Goal: Find specific page/section: Find specific page/section

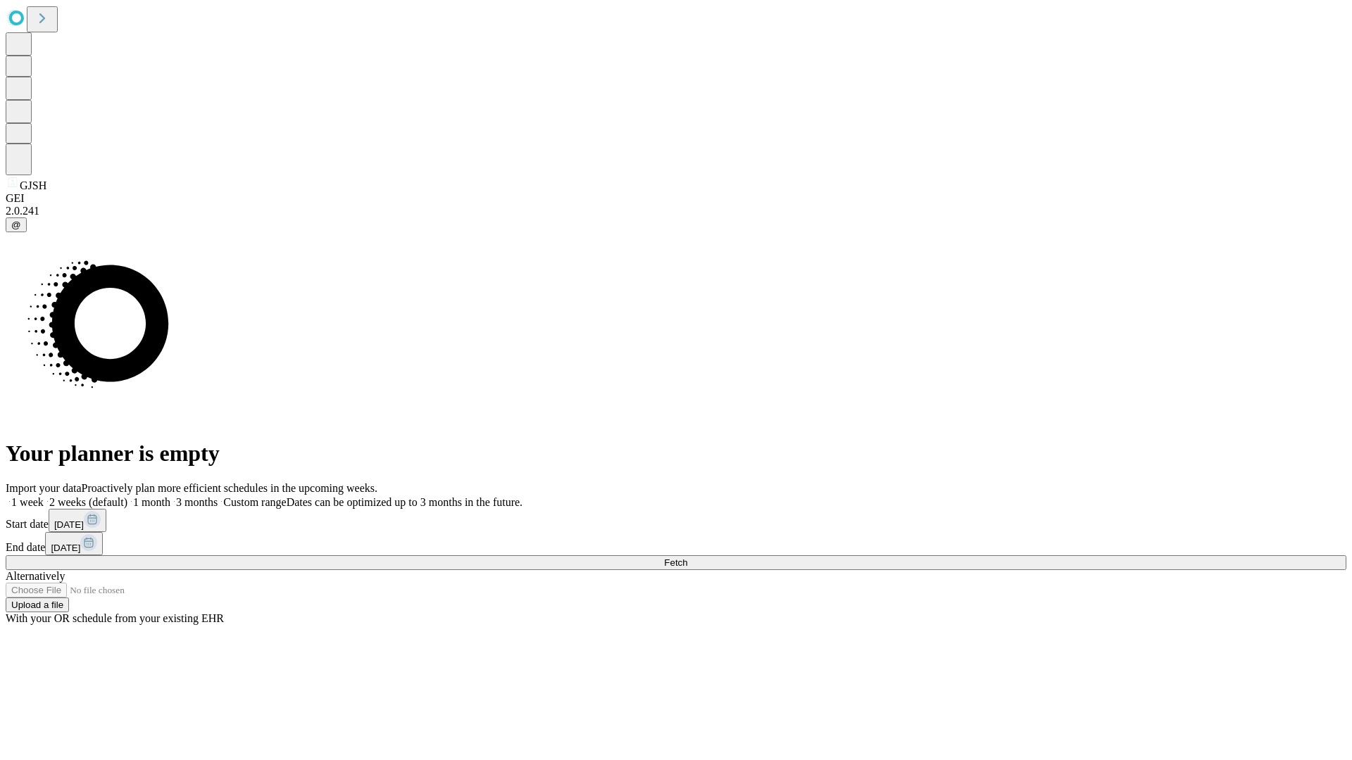
click at [687, 558] on span "Fetch" at bounding box center [675, 563] width 23 height 11
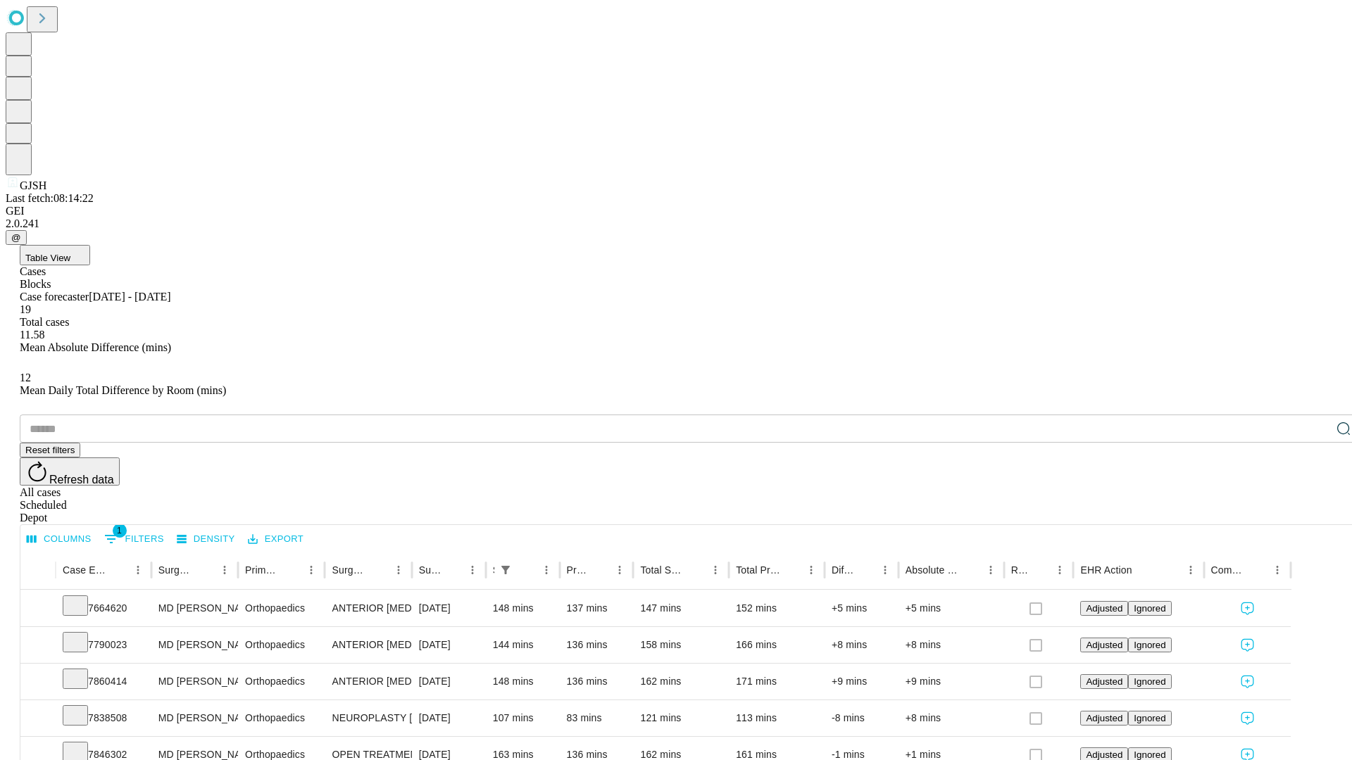
click at [1315, 512] on div "Depot" at bounding box center [690, 518] width 1340 height 13
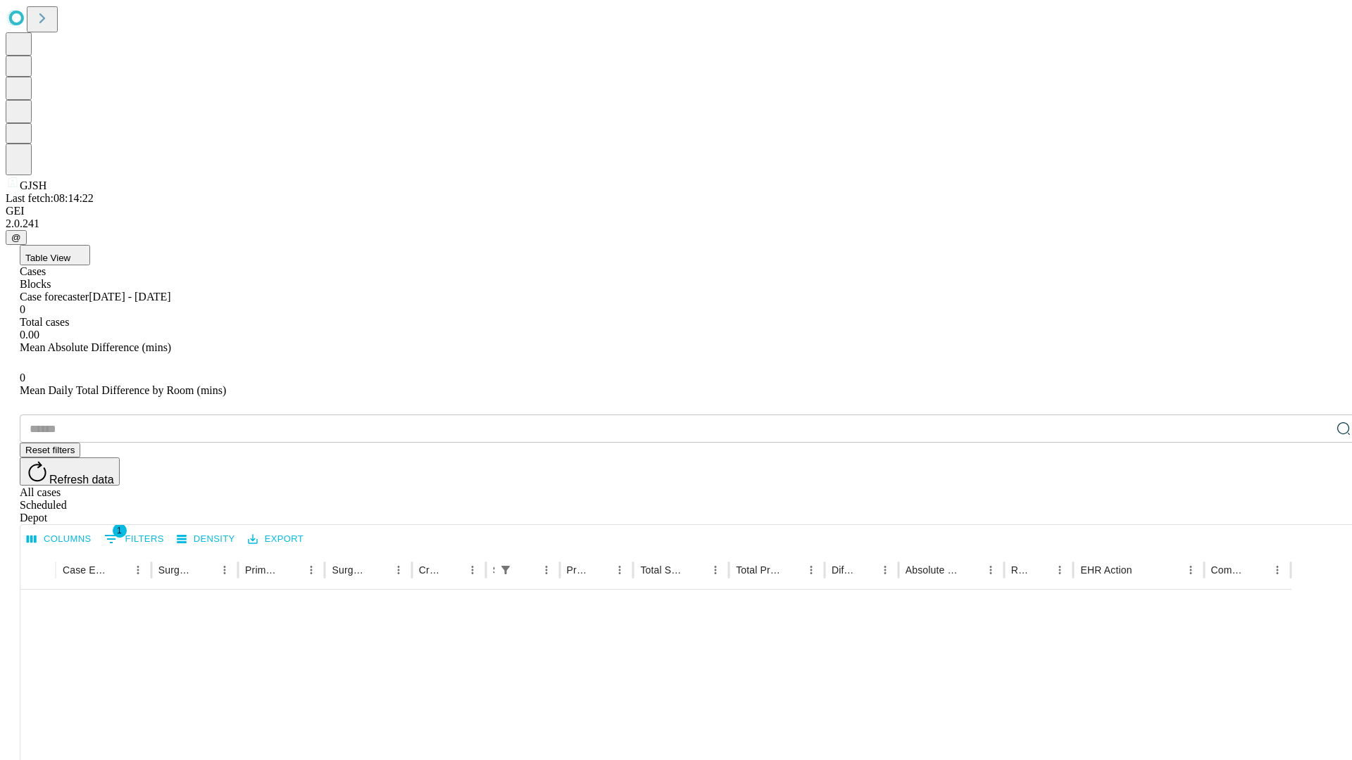
click at [1200, 486] on div "All cases" at bounding box center [690, 492] width 1340 height 13
